Goal: Navigation & Orientation: Find specific page/section

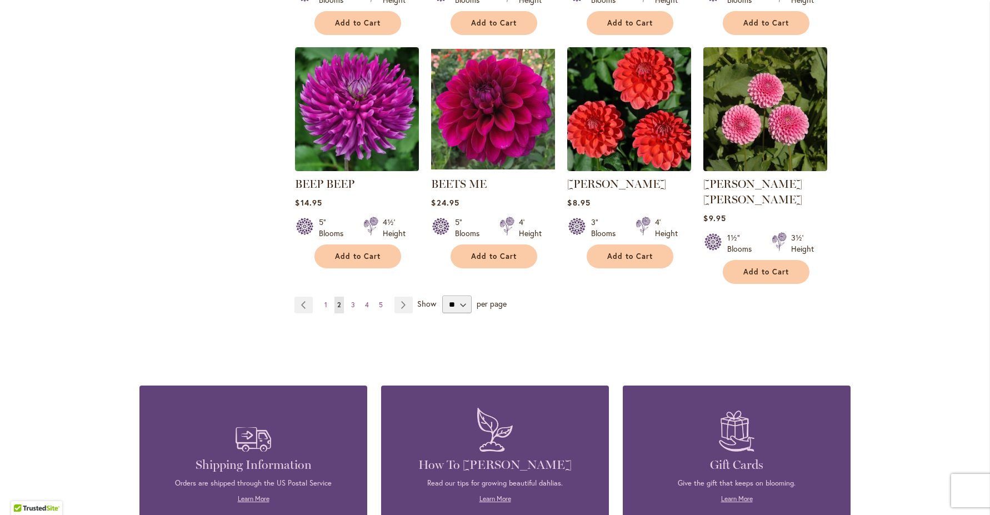
scroll to position [972, 0]
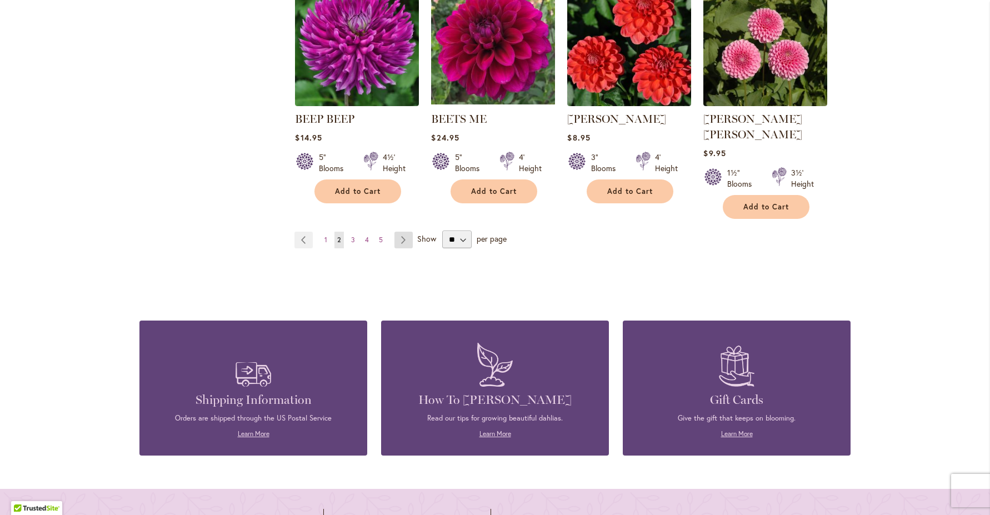
click at [398, 232] on link "Page Next" at bounding box center [403, 240] width 18 height 17
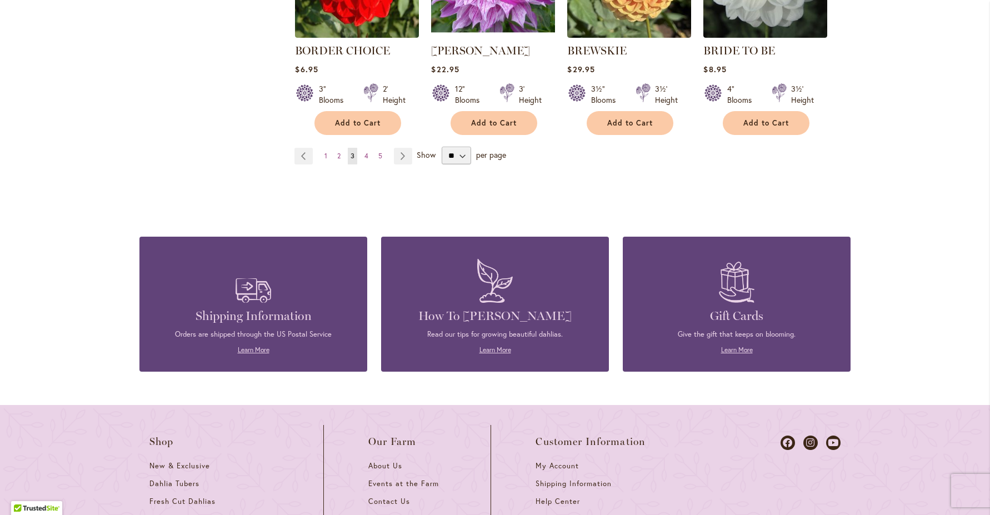
scroll to position [1040, 0]
click at [397, 164] on link "Page Next" at bounding box center [403, 156] width 18 height 17
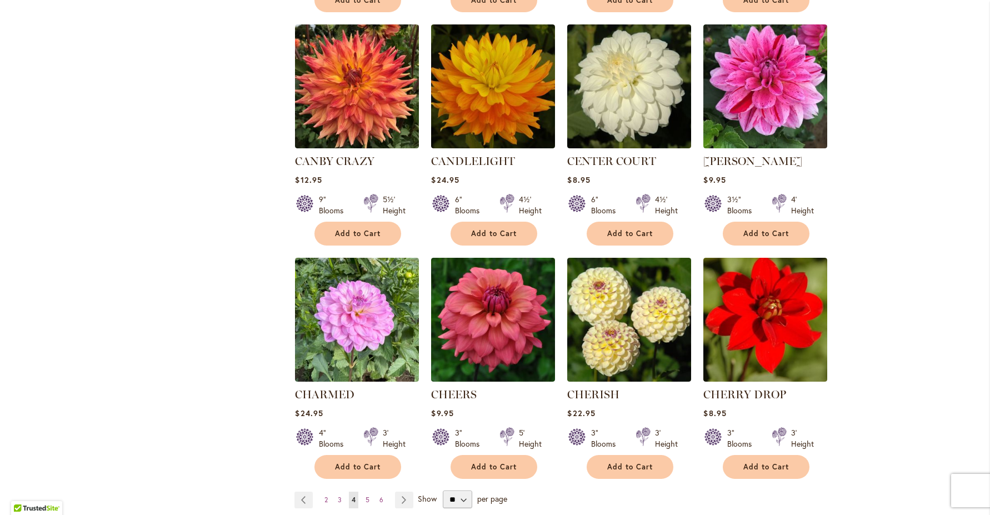
scroll to position [879, 0]
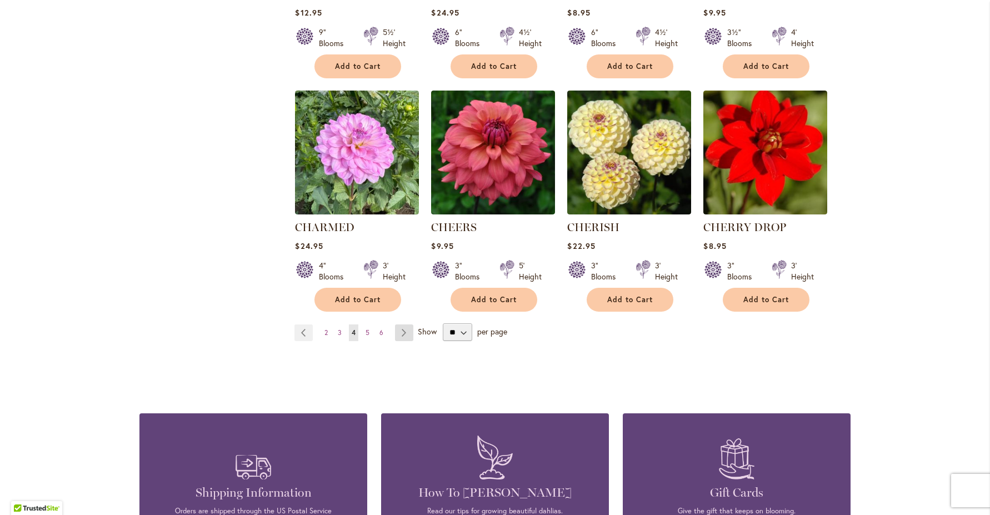
click at [406, 337] on link "Page Next" at bounding box center [404, 332] width 18 height 17
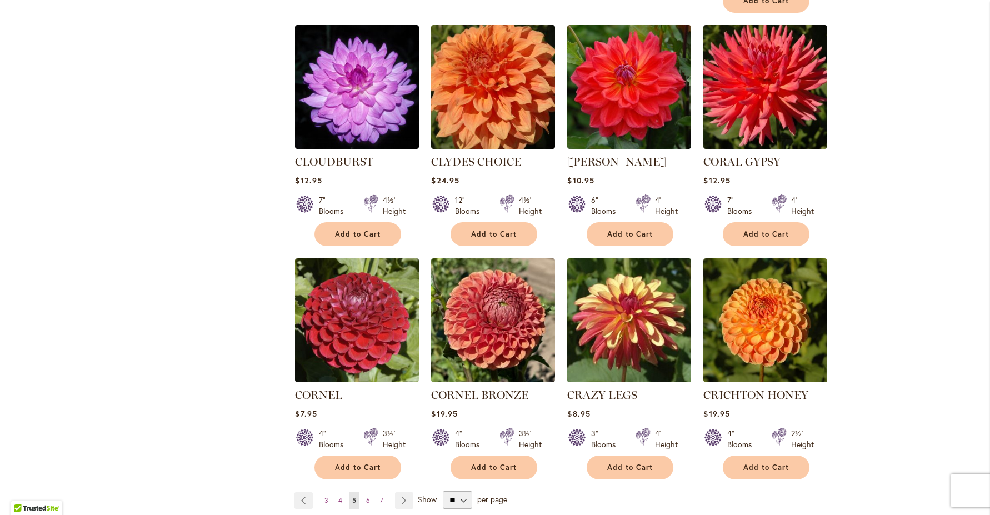
scroll to position [863, 0]
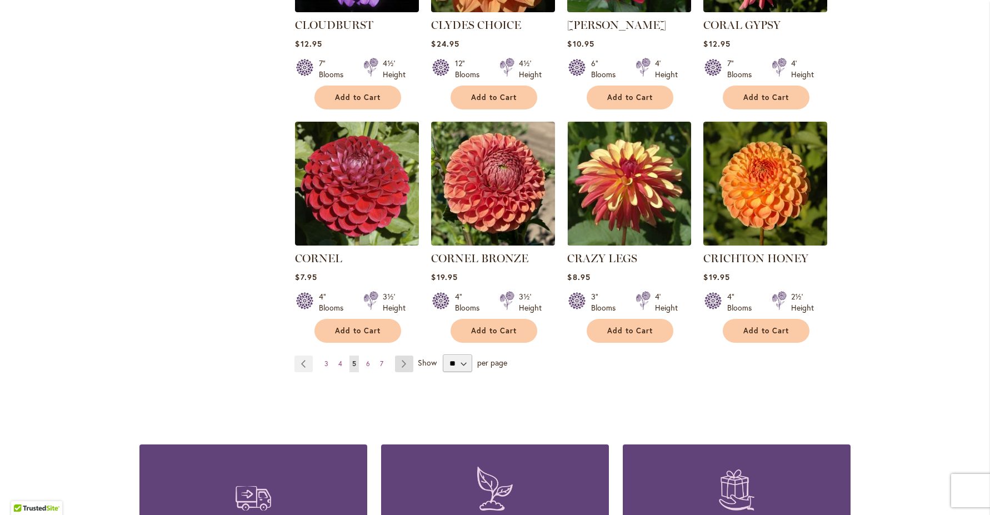
click at [401, 356] on link "Page Next" at bounding box center [404, 364] width 18 height 17
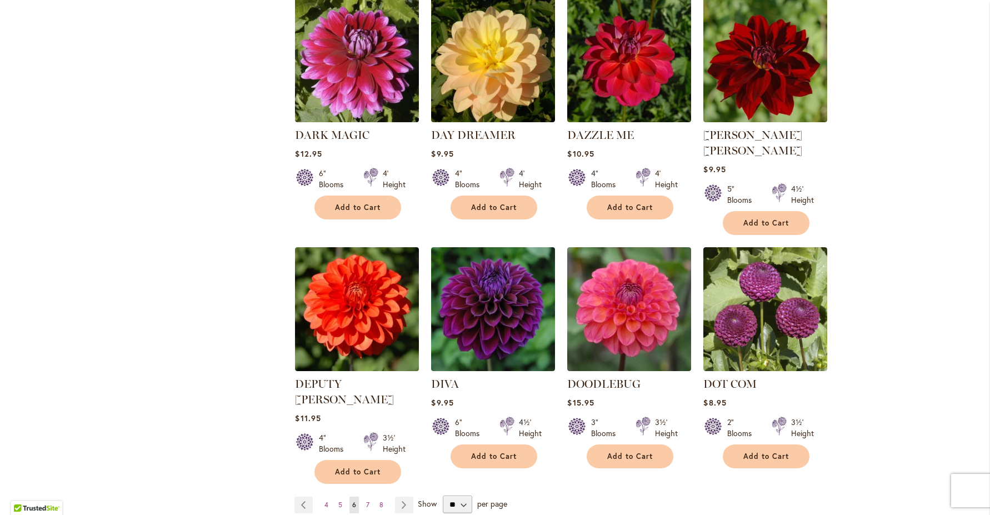
scroll to position [820, 0]
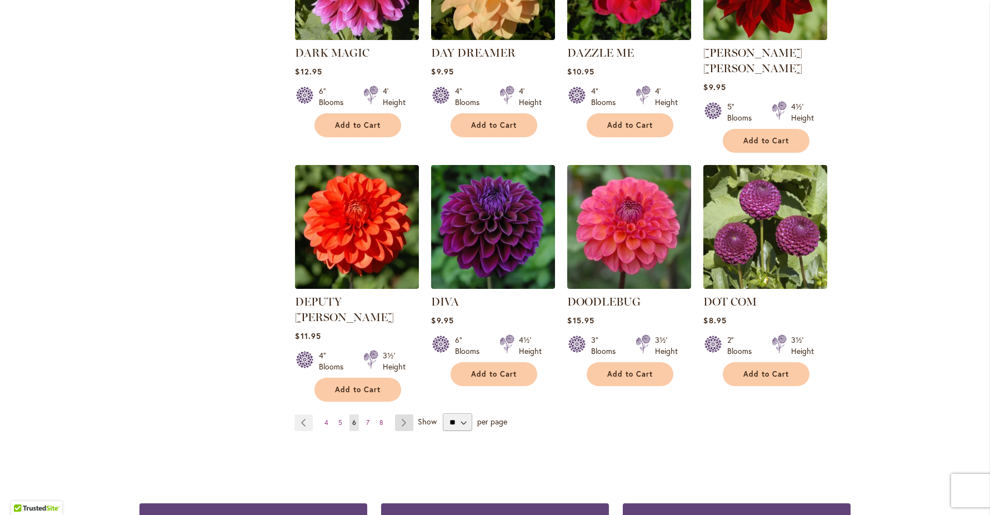
click at [402, 414] on link "Page Next" at bounding box center [404, 422] width 18 height 17
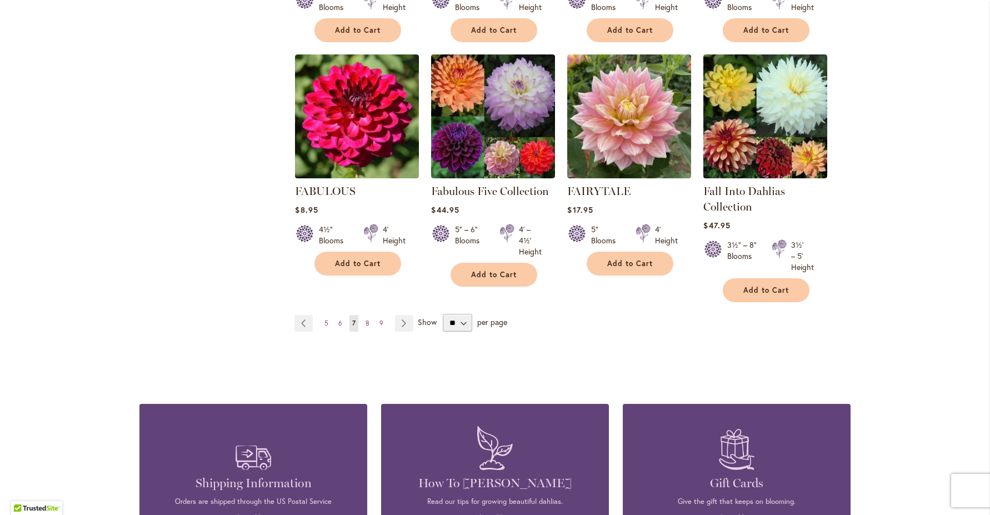
scroll to position [1021, 0]
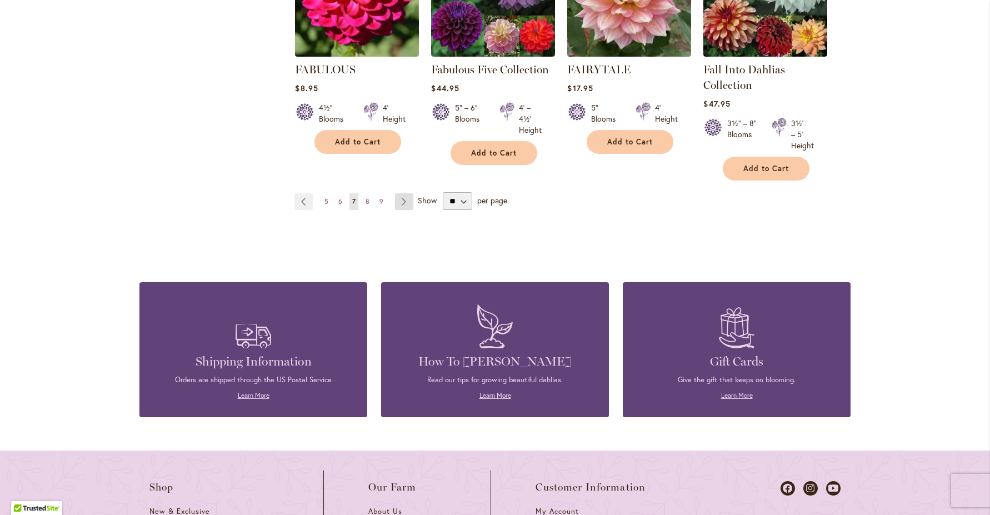
click at [400, 206] on link "Page Next" at bounding box center [404, 201] width 18 height 17
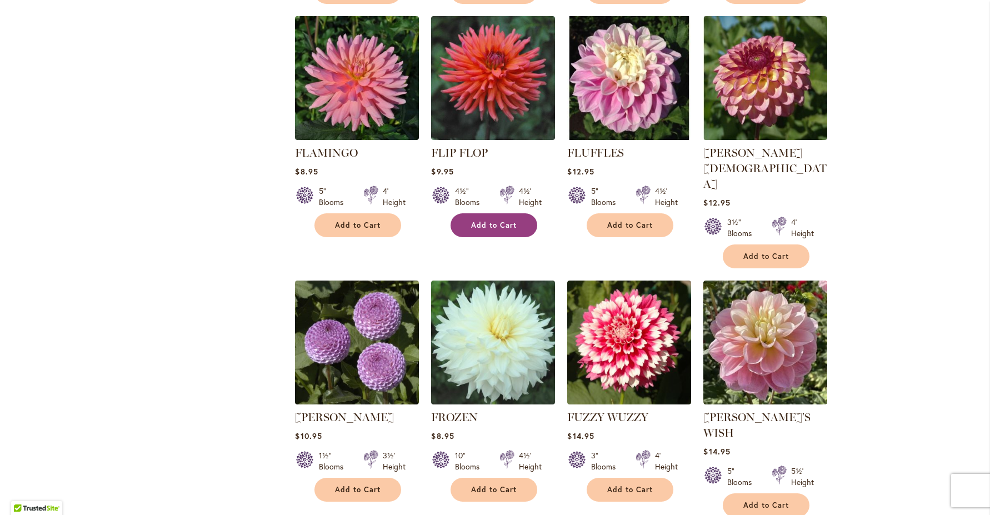
scroll to position [824, 0]
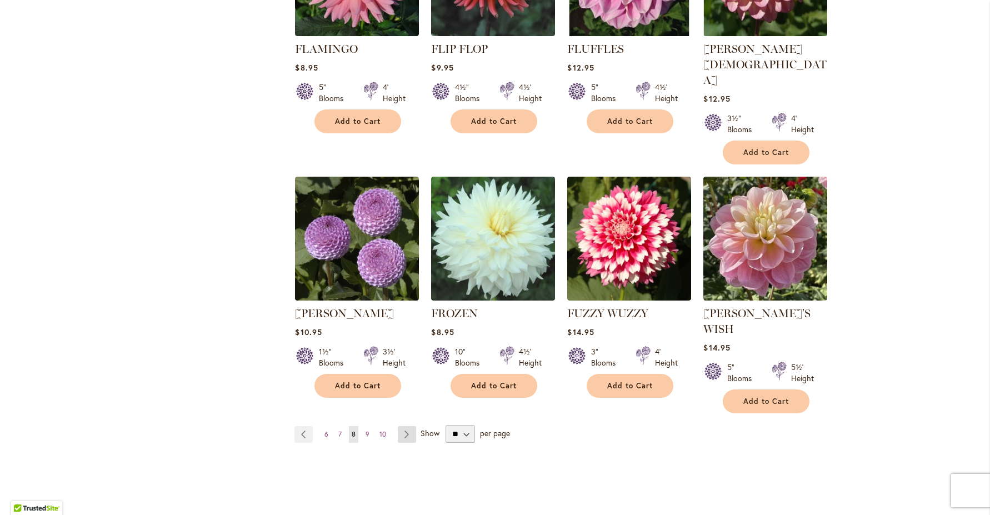
click at [402, 426] on link "Page Next" at bounding box center [407, 434] width 18 height 17
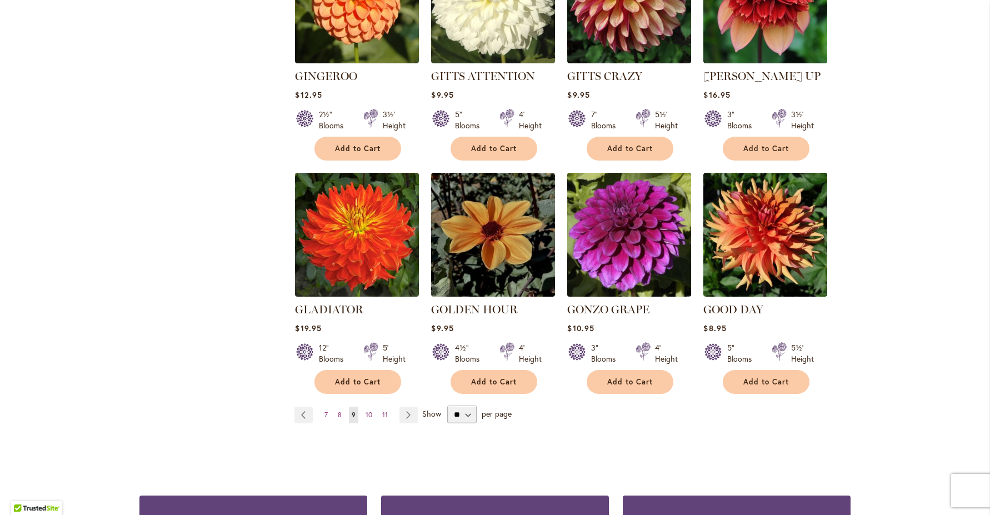
scroll to position [882, 0]
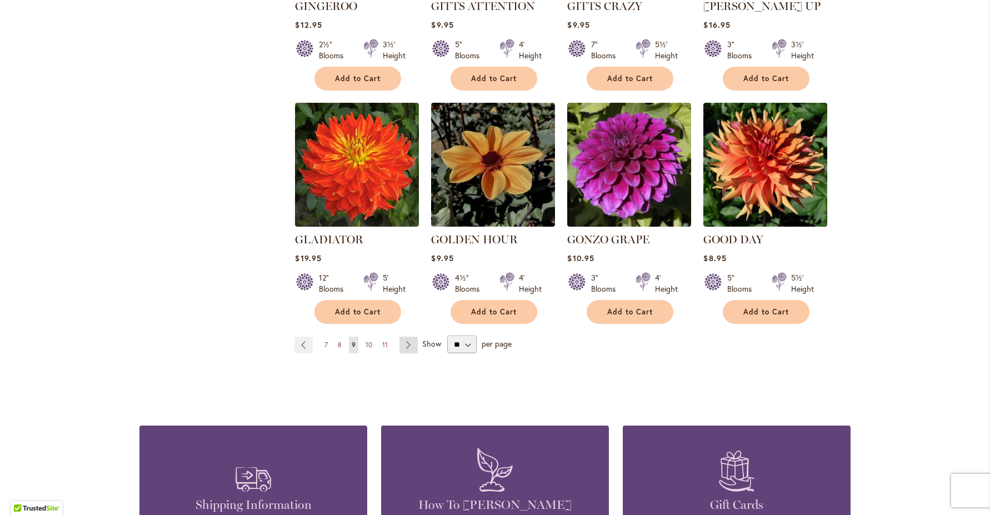
click at [403, 337] on link "Page Next" at bounding box center [408, 345] width 18 height 17
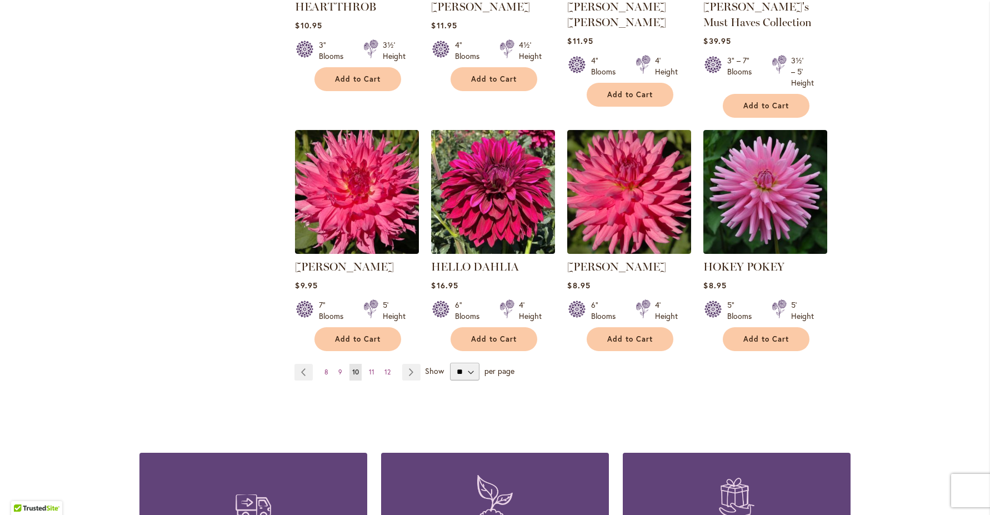
scroll to position [918, 0]
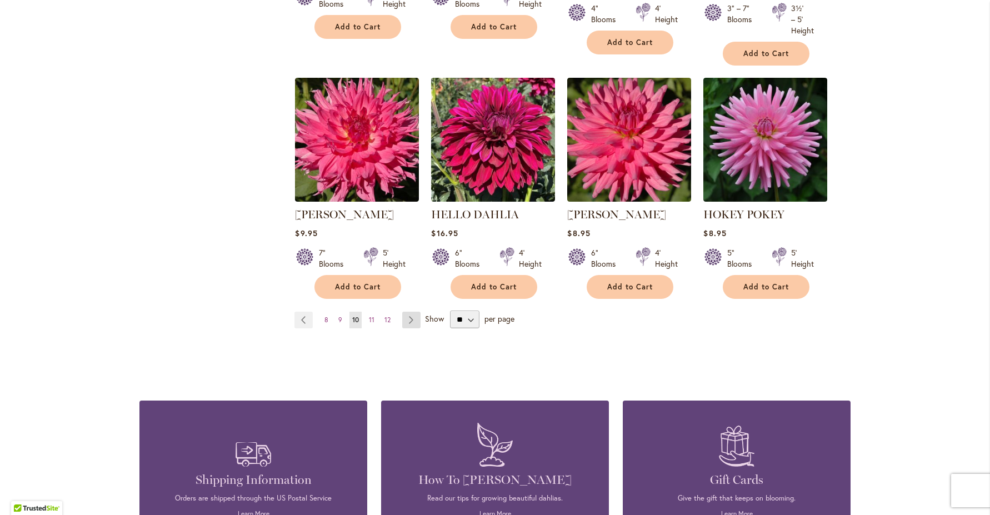
click at [408, 328] on link "Page Next" at bounding box center [411, 320] width 18 height 17
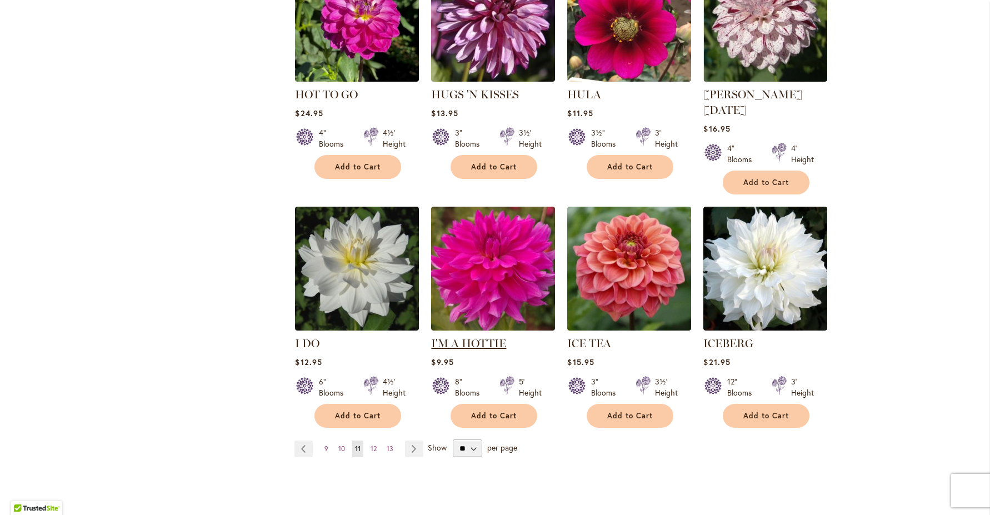
scroll to position [901, 0]
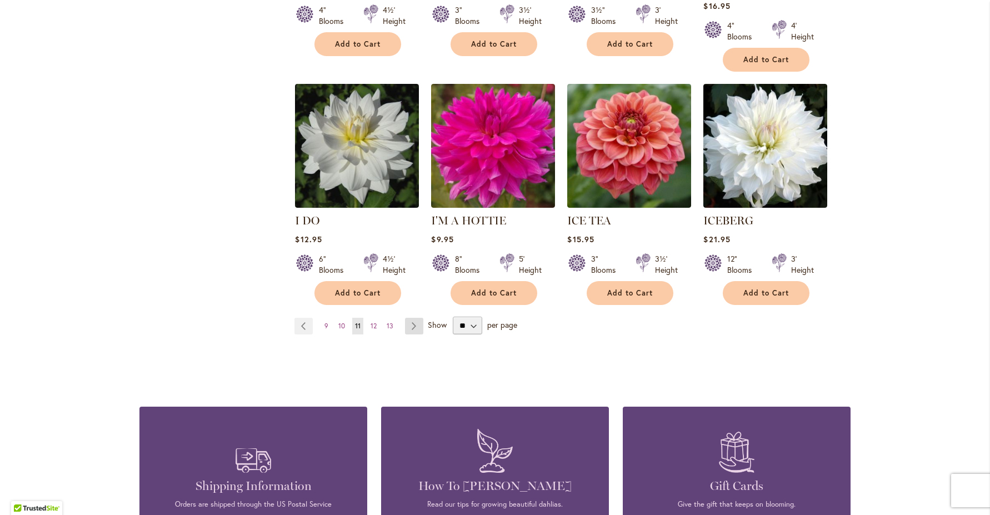
click at [407, 320] on link "Page Next" at bounding box center [414, 326] width 18 height 17
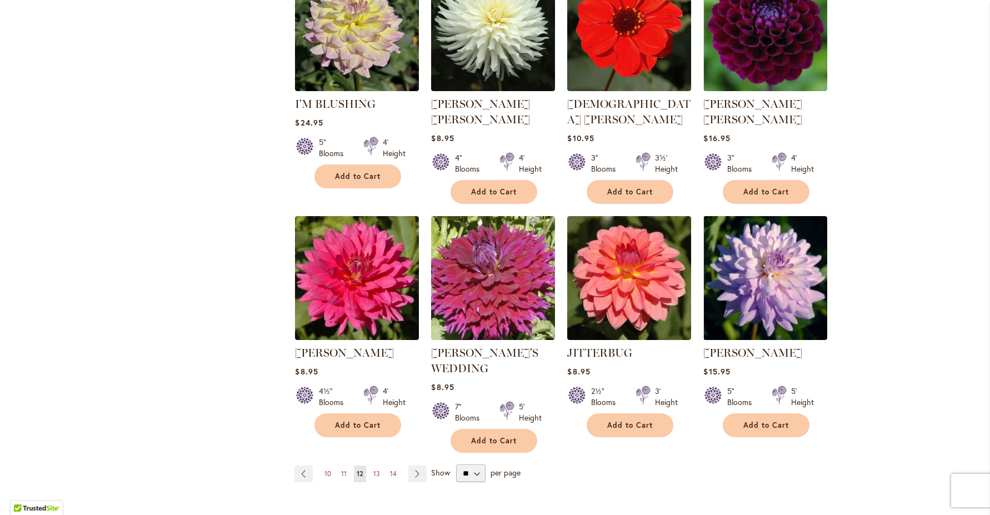
scroll to position [864, 0]
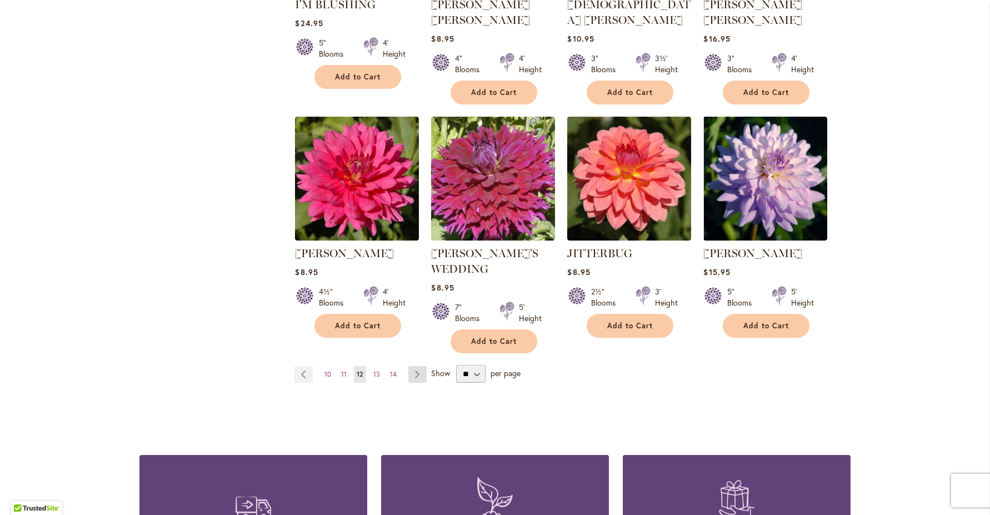
click at [408, 369] on link "Page Next" at bounding box center [417, 374] width 18 height 17
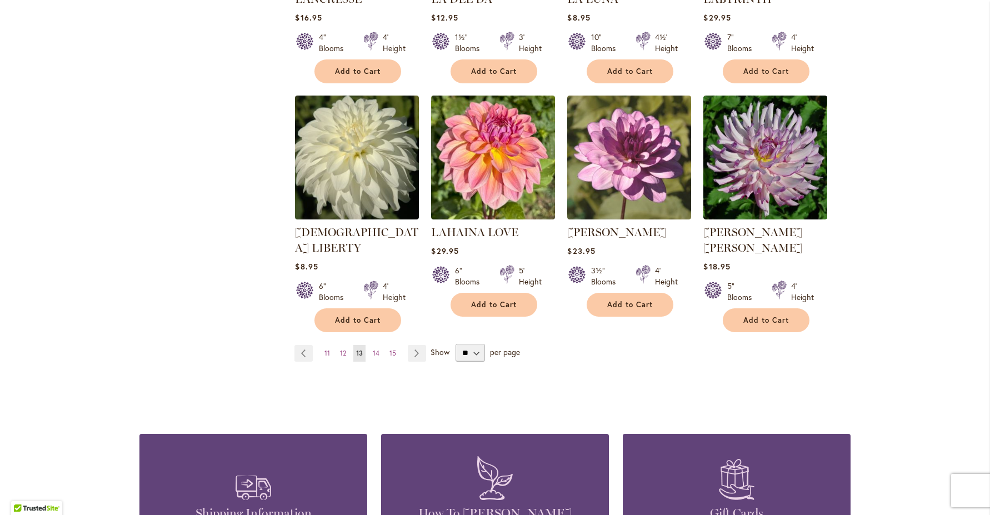
scroll to position [876, 0]
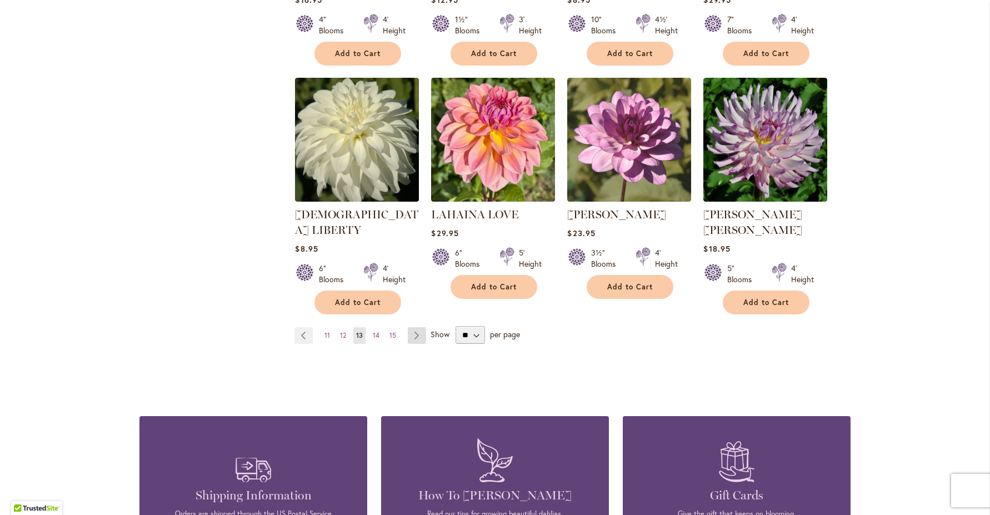
click at [414, 327] on link "Page Next" at bounding box center [417, 335] width 18 height 17
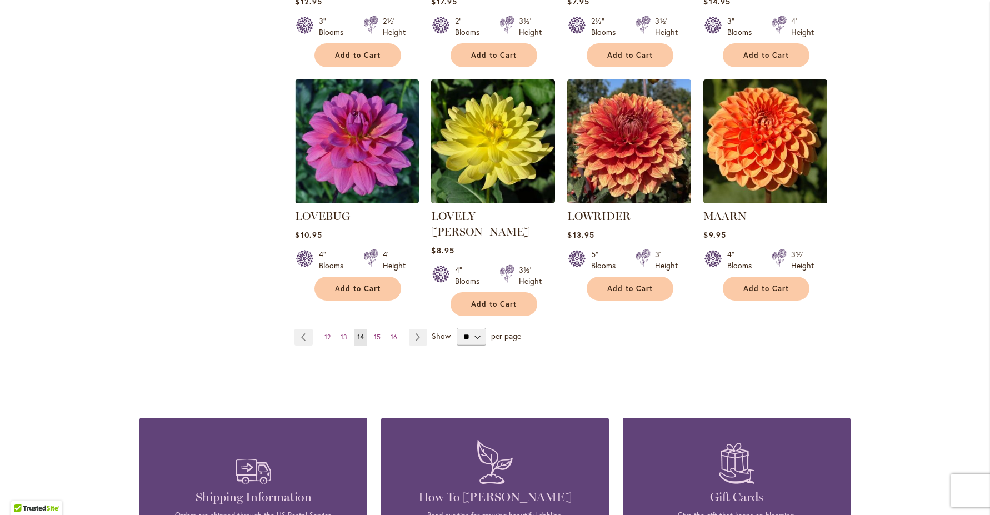
scroll to position [892, 0]
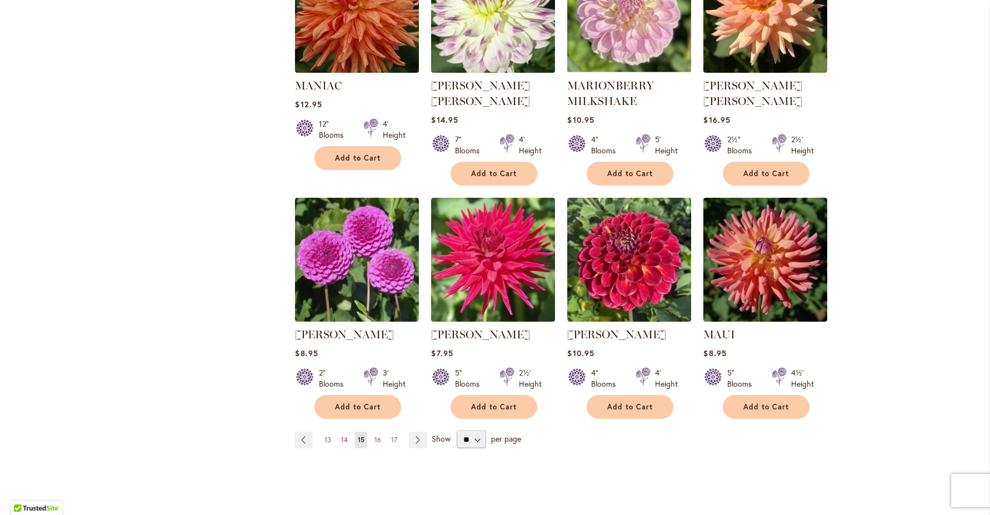
scroll to position [818, 0]
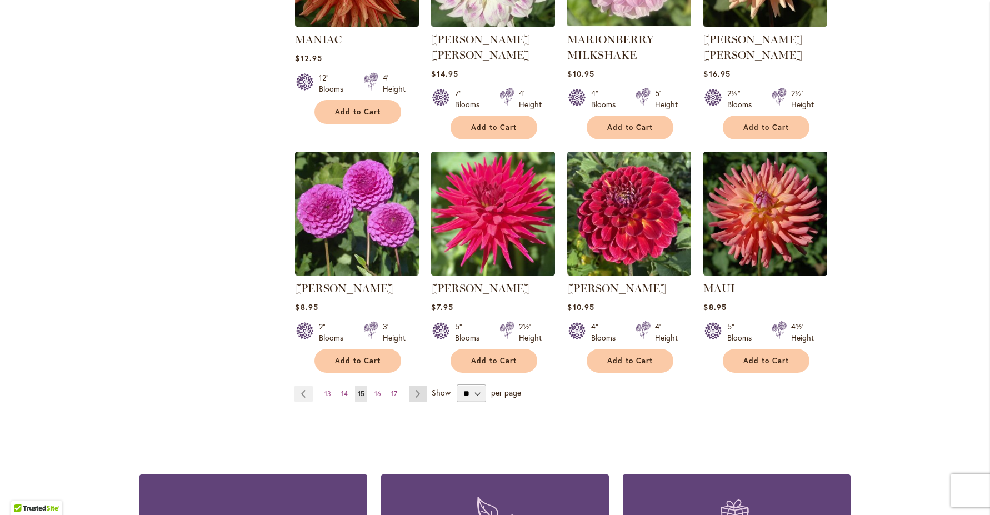
click at [416, 402] on link "Page Next" at bounding box center [418, 394] width 18 height 17
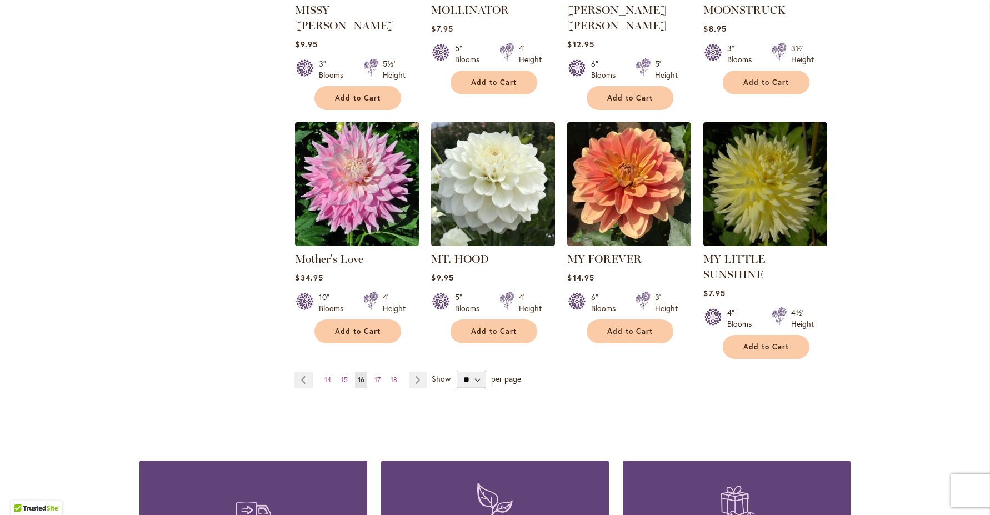
scroll to position [865, 0]
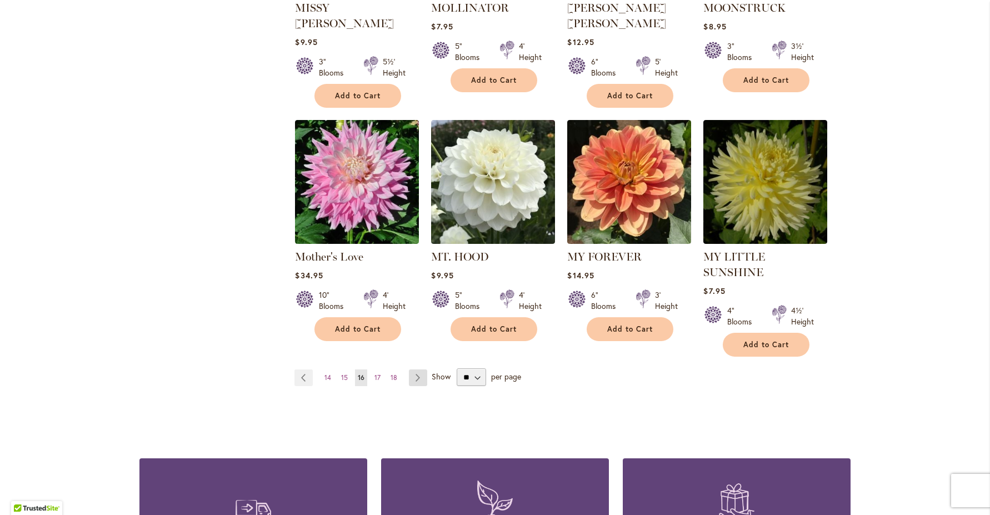
click at [414, 369] on link "Page Next" at bounding box center [418, 377] width 18 height 17
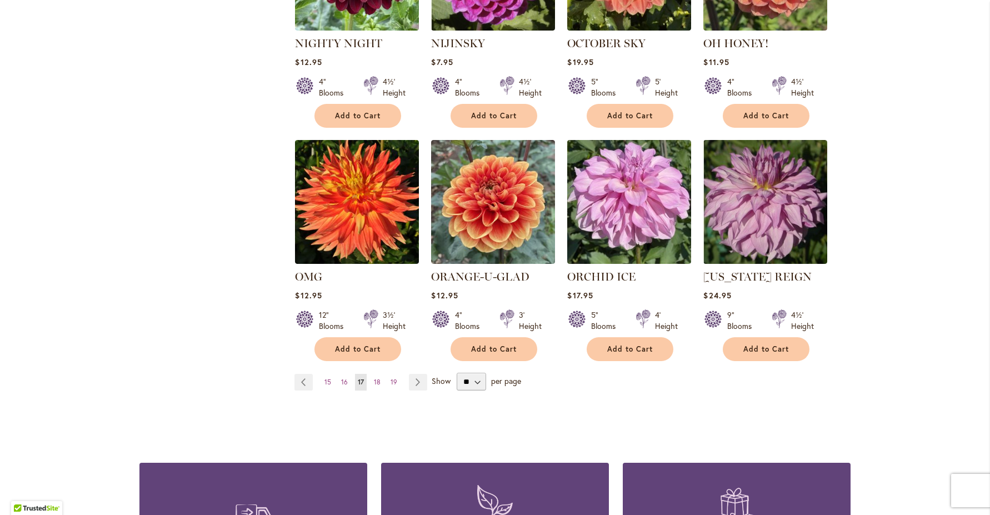
scroll to position [963, 0]
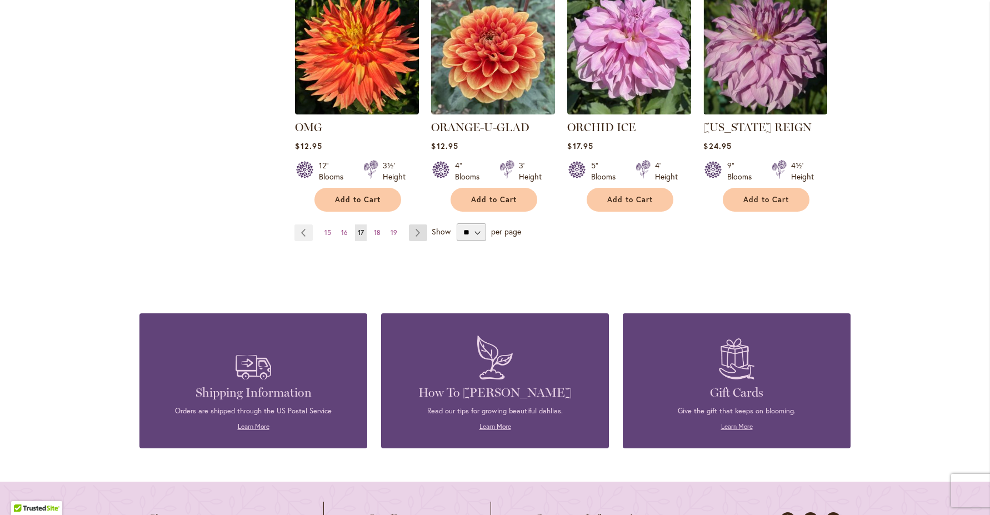
click at [413, 241] on link "Page Next" at bounding box center [418, 232] width 18 height 17
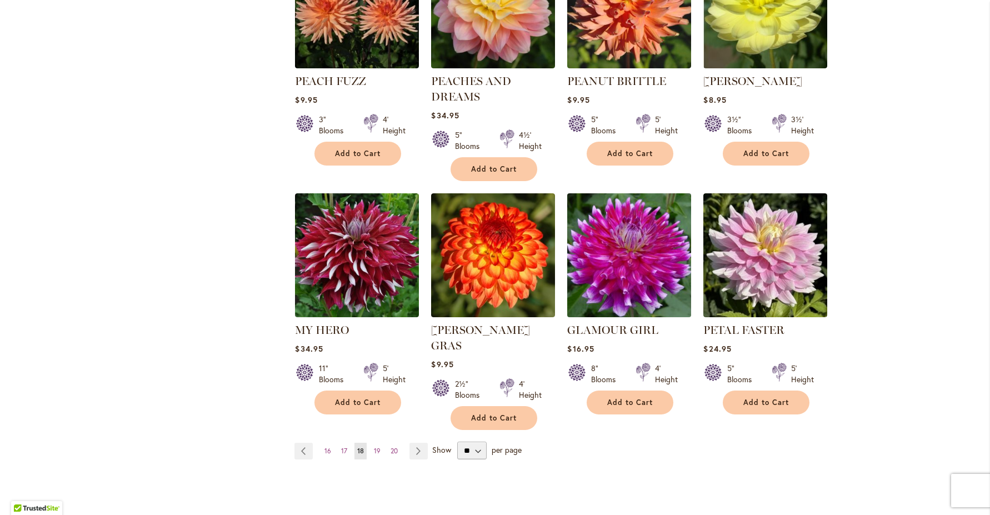
scroll to position [849, 0]
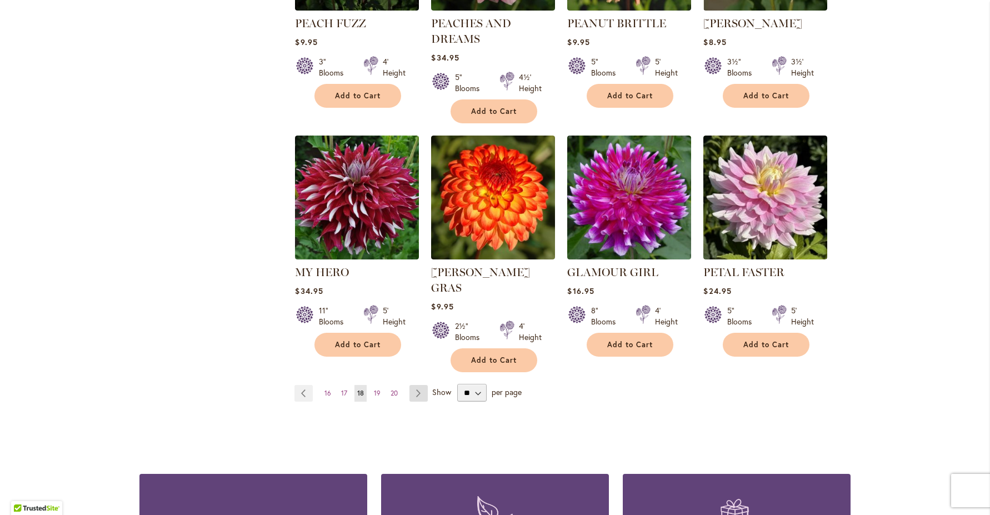
click at [417, 387] on link "Page Next" at bounding box center [418, 393] width 18 height 17
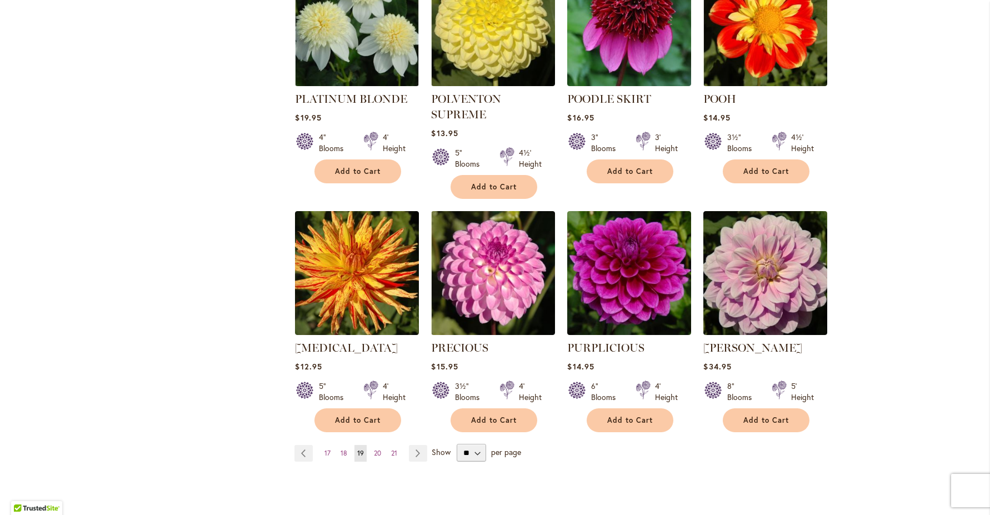
scroll to position [878, 0]
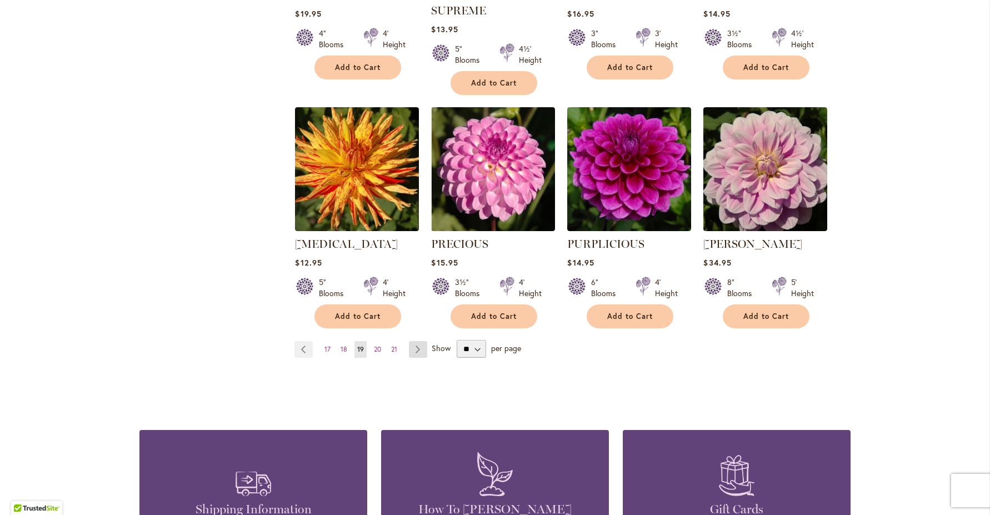
click at [409, 342] on link "Page Next" at bounding box center [418, 349] width 18 height 17
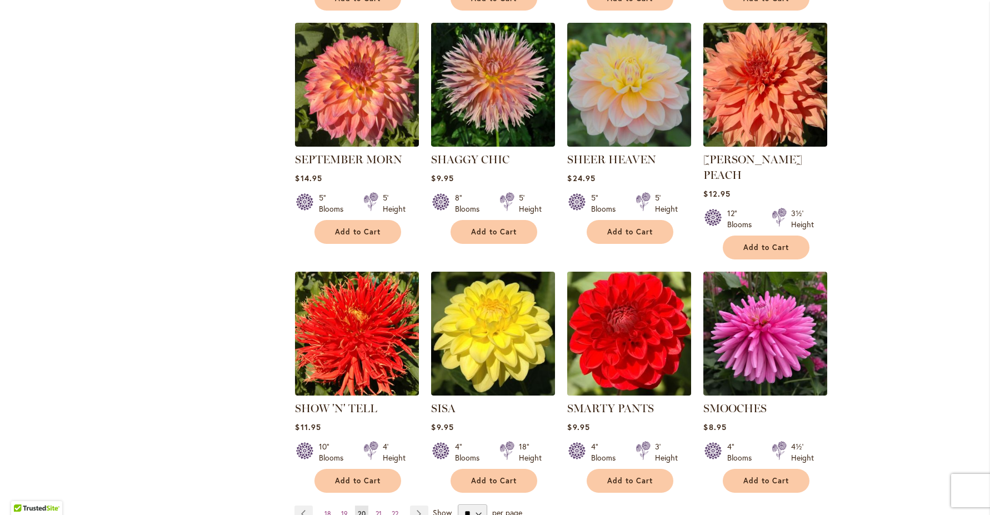
scroll to position [869, 0]
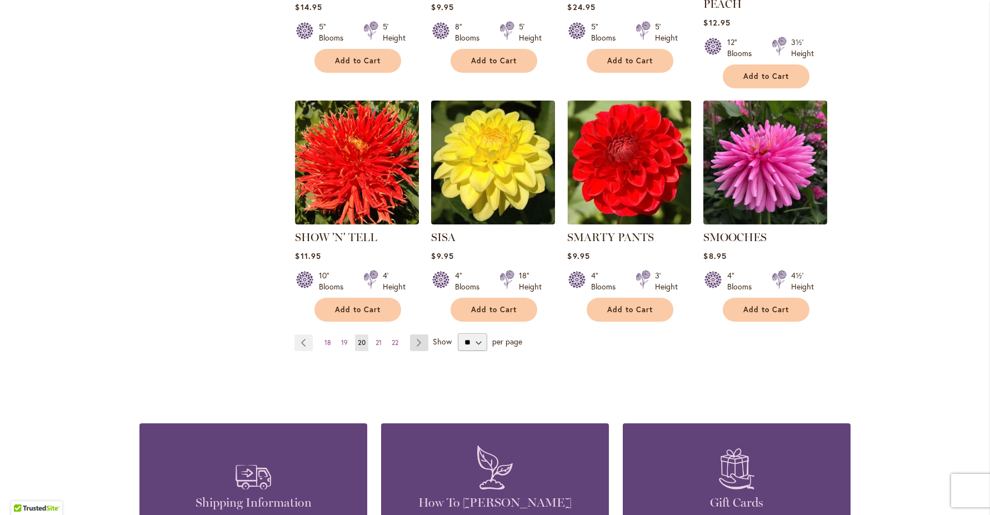
click at [418, 334] on link "Page Next" at bounding box center [419, 342] width 18 height 17
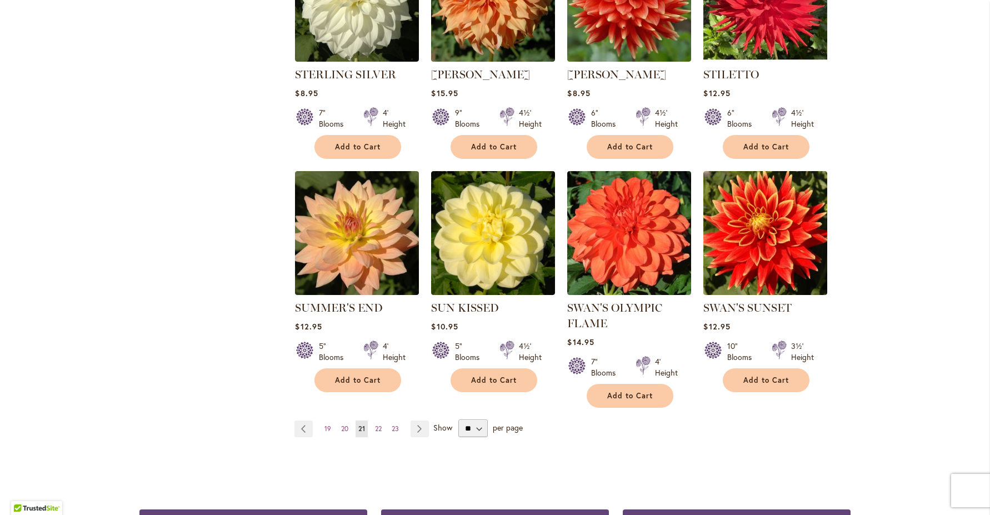
scroll to position [787, 0]
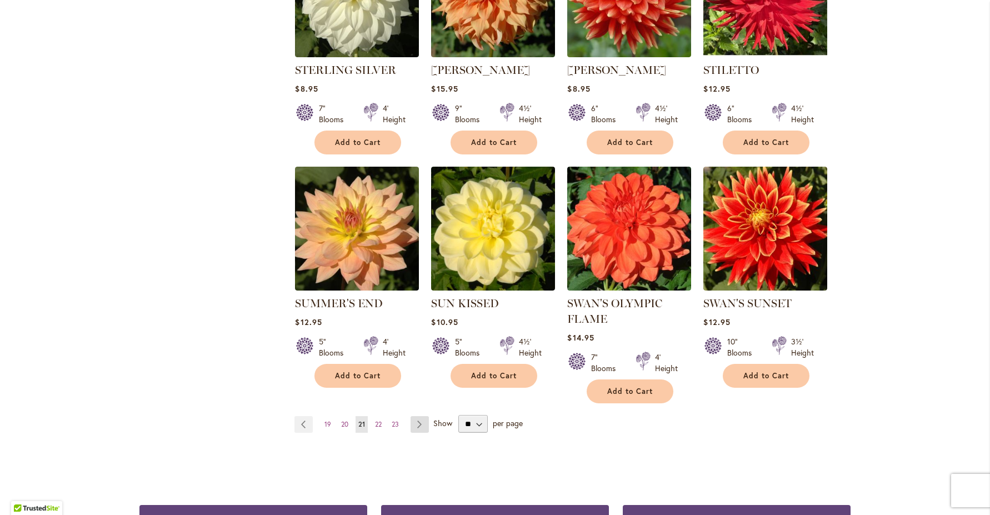
click at [418, 431] on link "Page Next" at bounding box center [420, 424] width 18 height 17
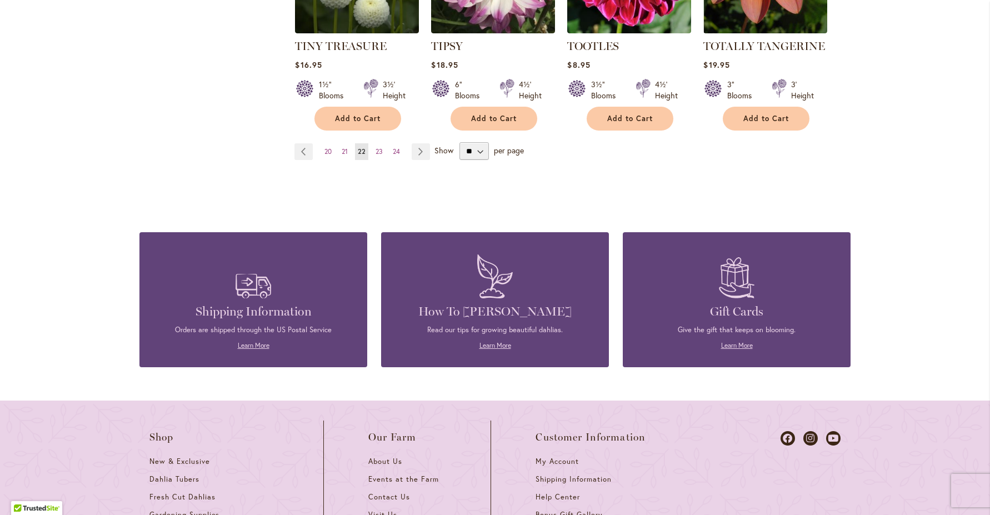
scroll to position [845, 0]
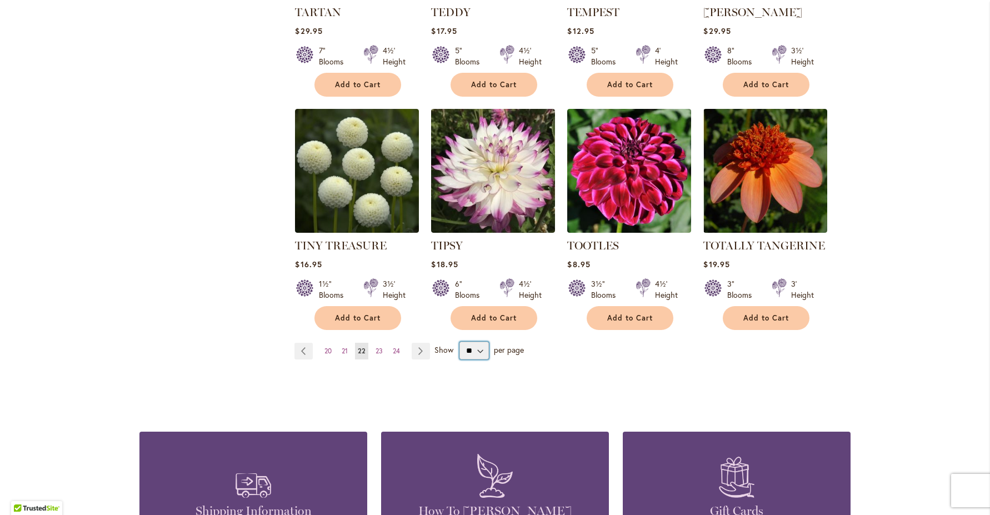
select select "**"
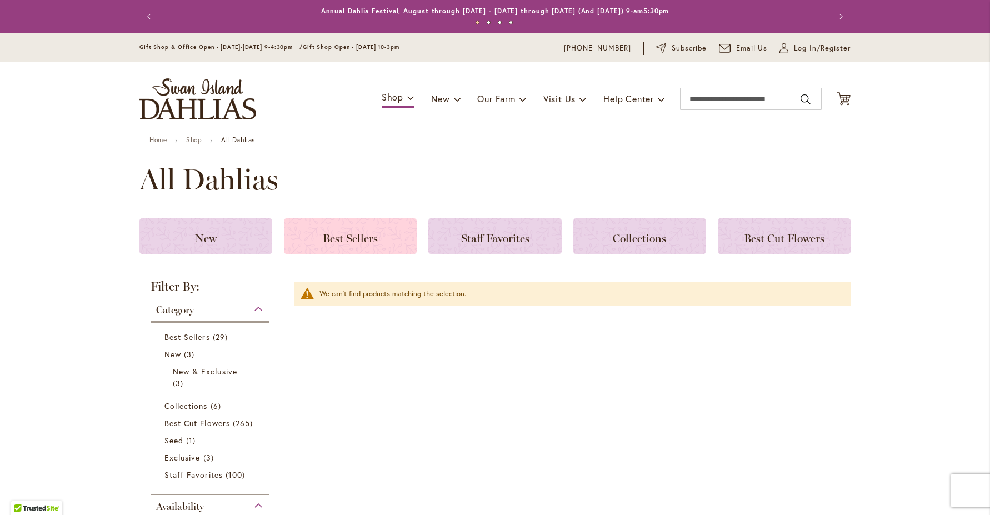
click at [372, 242] on span "Best Sellers" at bounding box center [350, 238] width 55 height 13
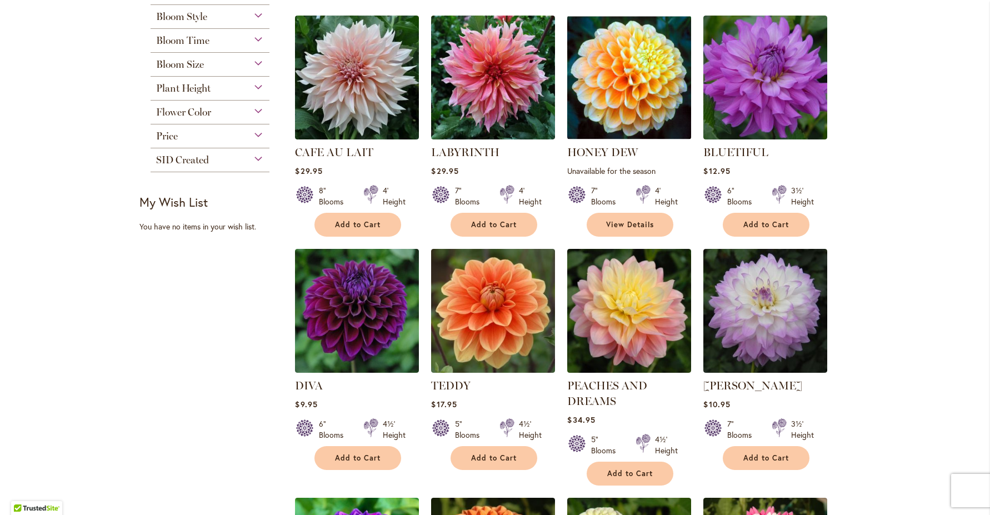
scroll to position [329, 0]
